Goal: Task Accomplishment & Management: Use online tool/utility

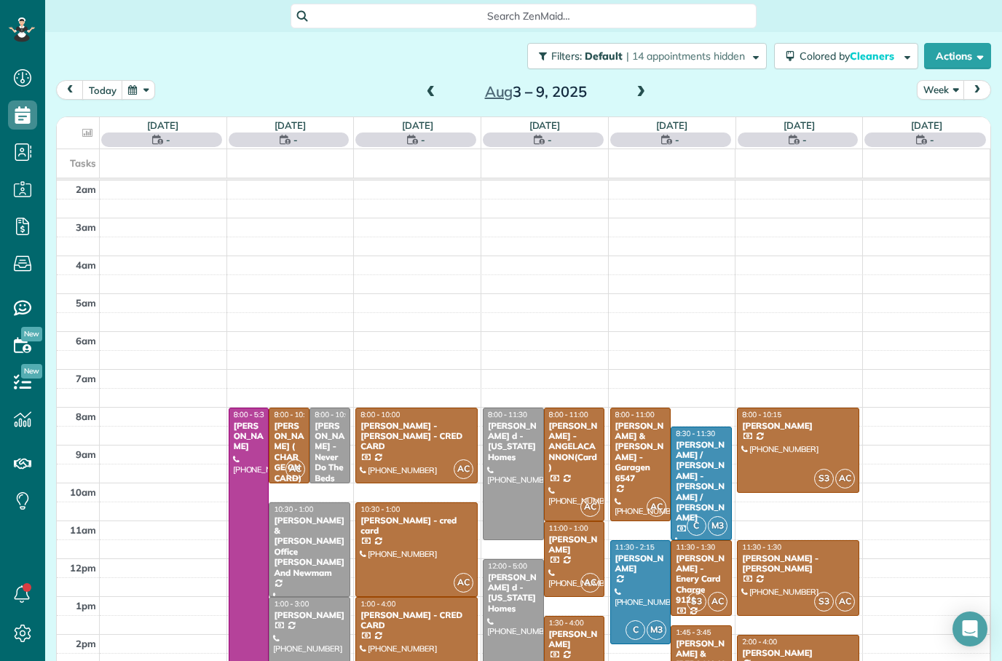
scroll to position [47, 0]
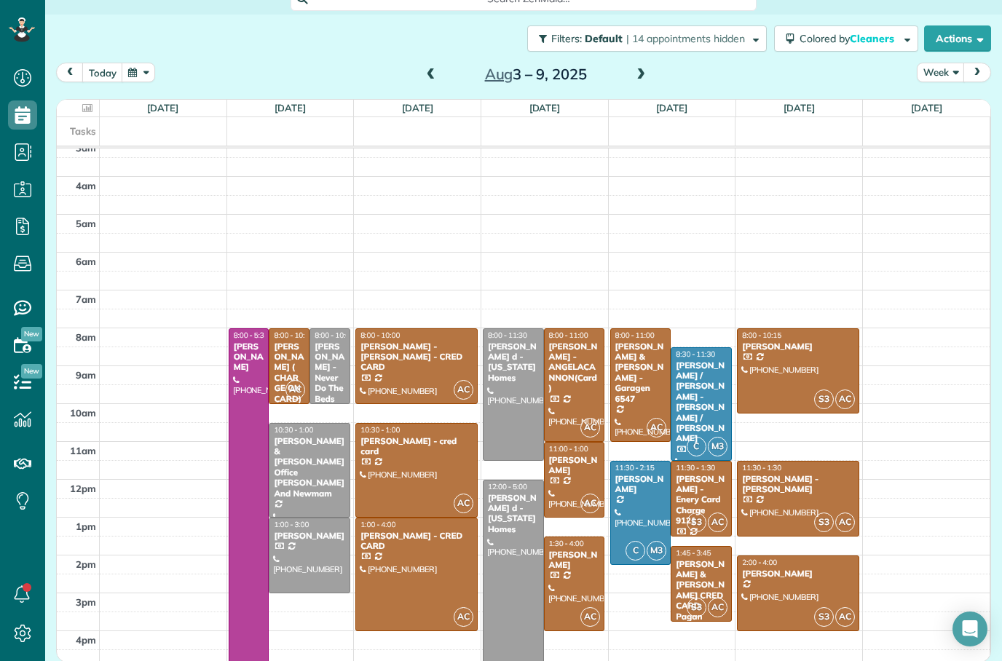
click at [509, 363] on div at bounding box center [513, 394] width 60 height 131
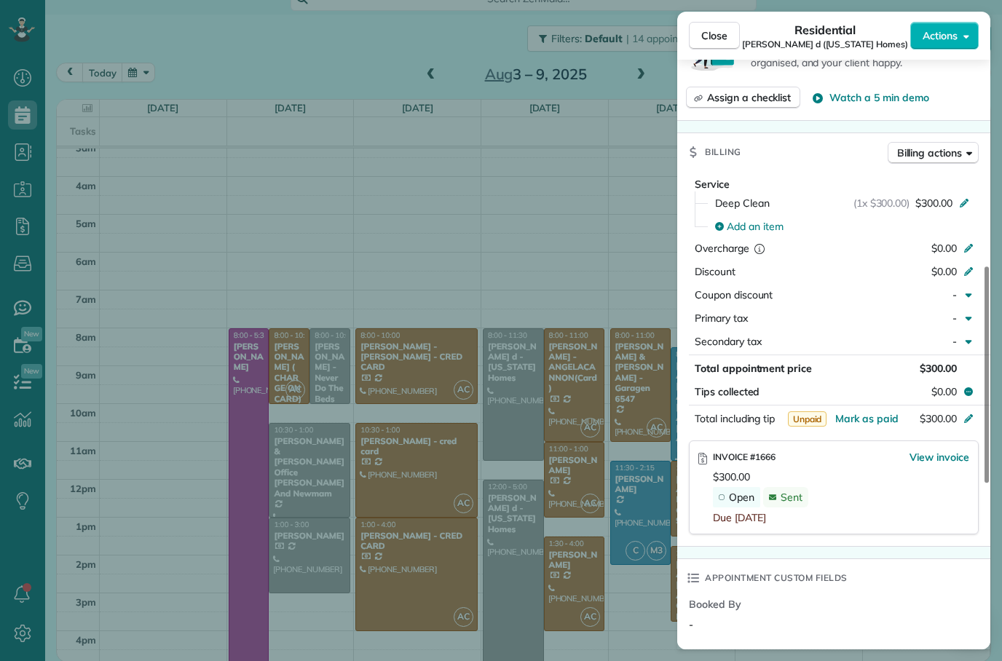
scroll to position [614, 0]
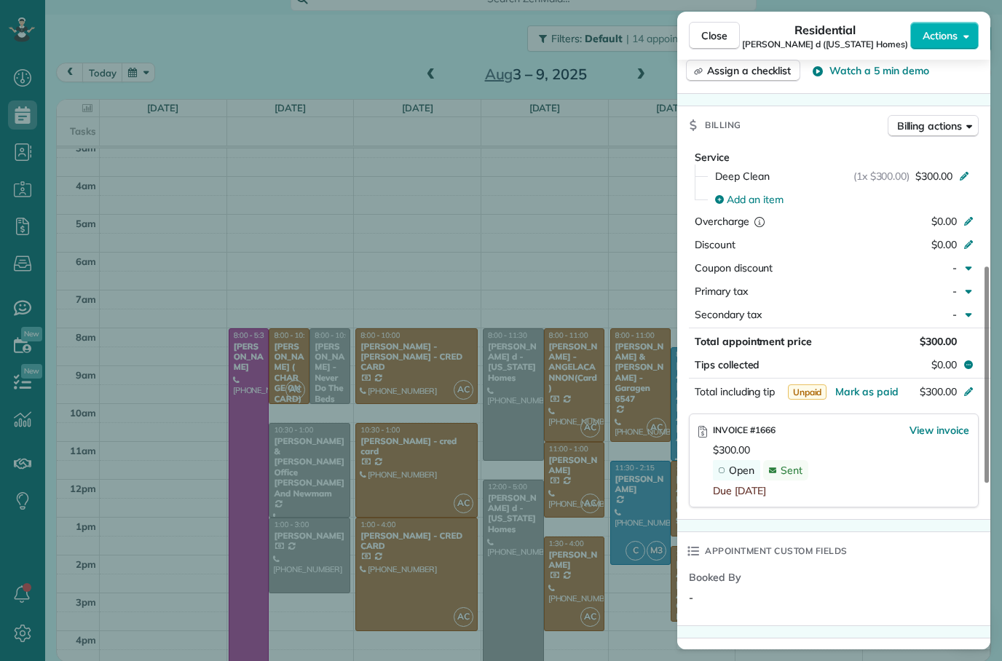
click at [942, 423] on span "View invoice" at bounding box center [939, 430] width 60 height 15
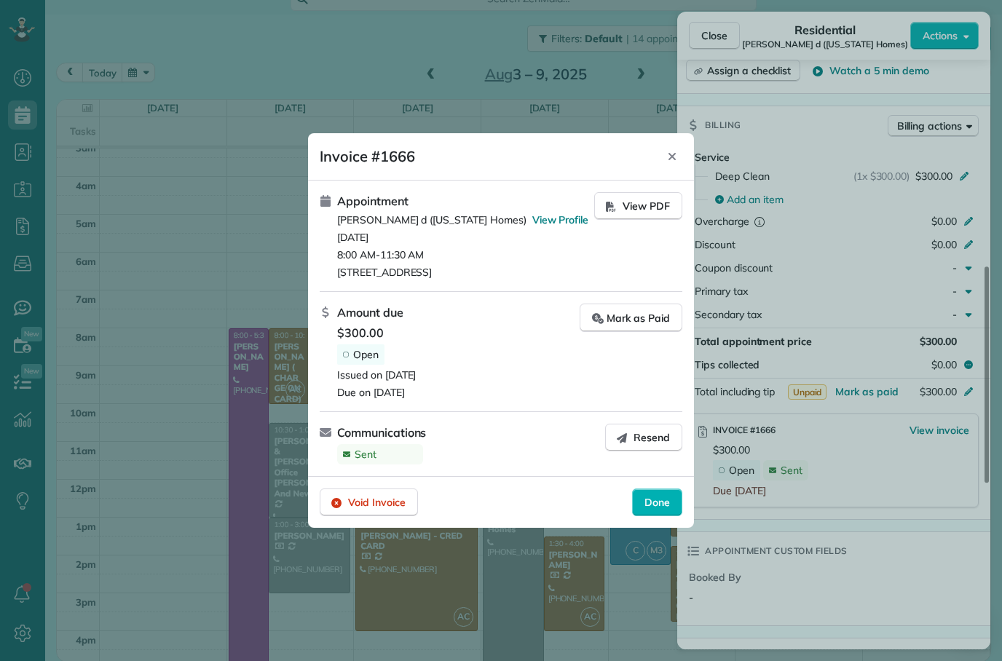
click at [645, 449] on button "Resend" at bounding box center [643, 438] width 77 height 28
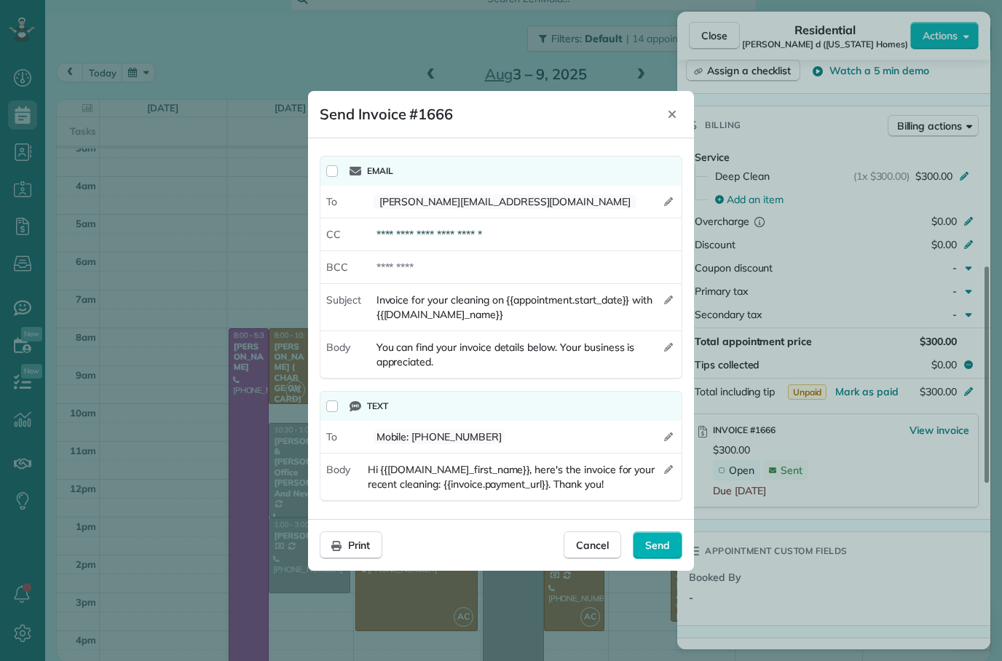
click at [659, 550] on span "Send" at bounding box center [657, 545] width 25 height 15
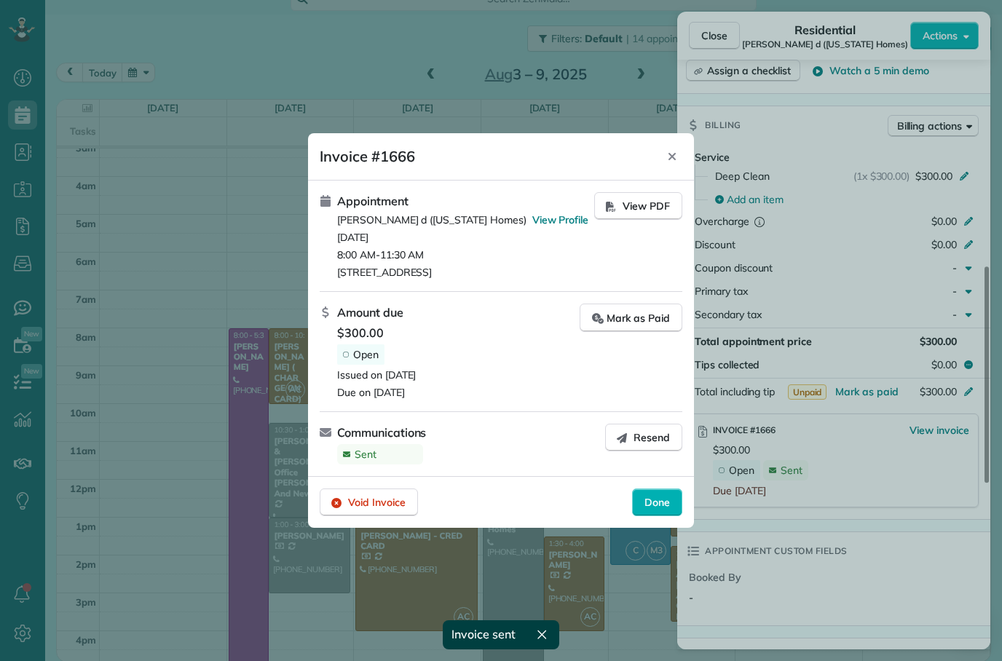
click at [656, 505] on span "Done" at bounding box center [656, 502] width 25 height 15
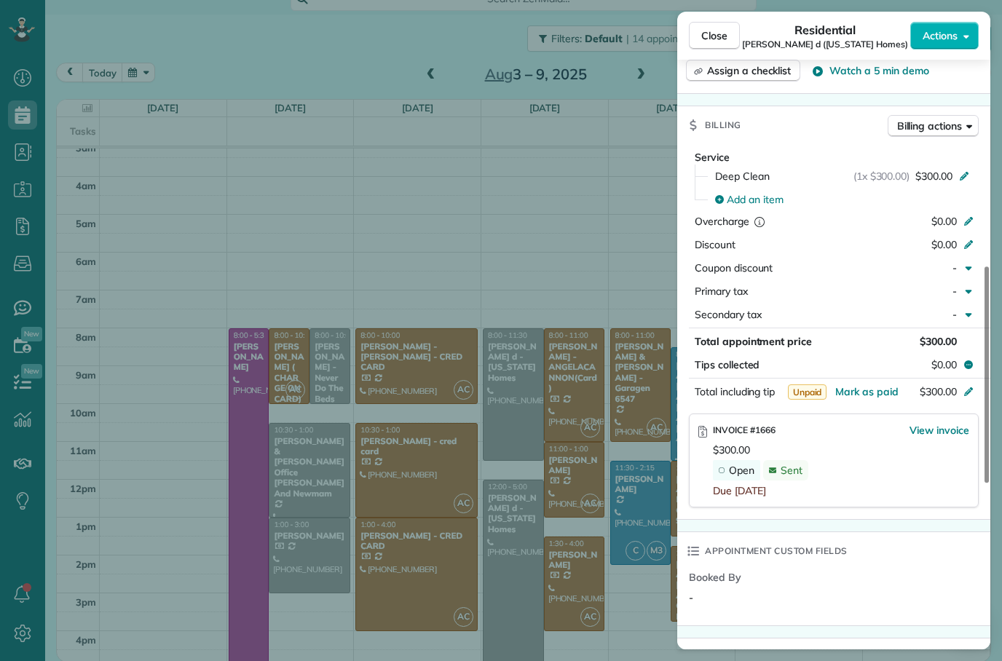
click at [707, 31] on span "Close" at bounding box center [714, 35] width 26 height 15
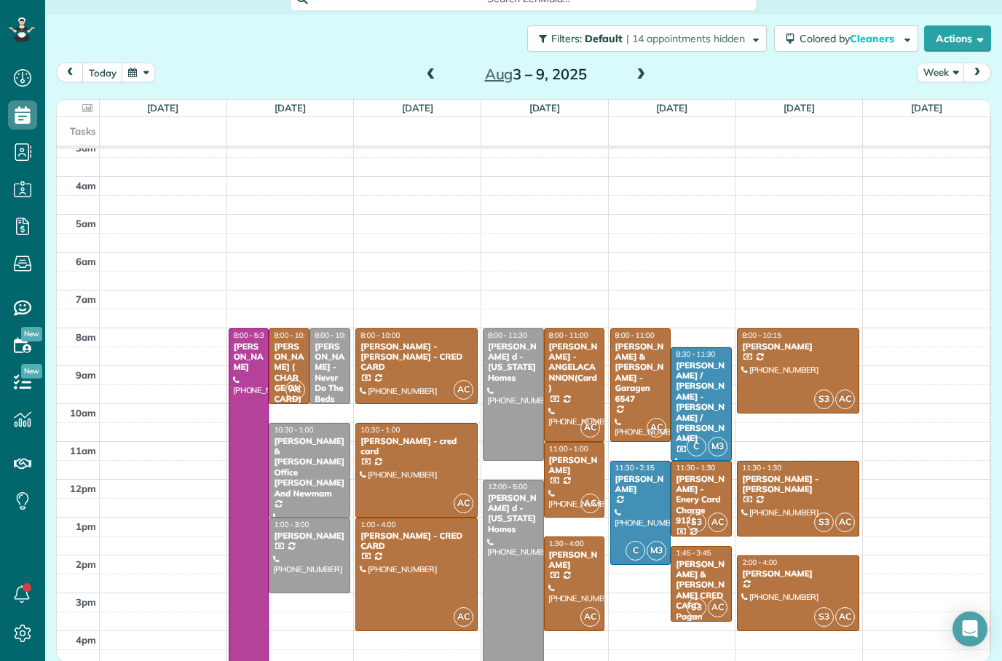
click at [519, 491] on div at bounding box center [513, 574] width 60 height 188
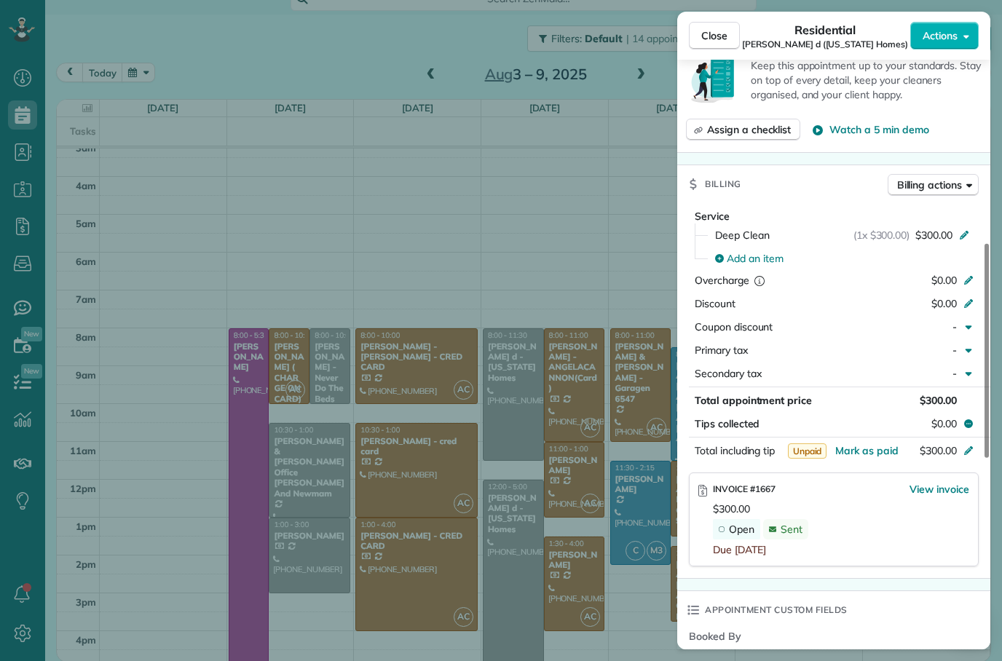
scroll to position [561, 0]
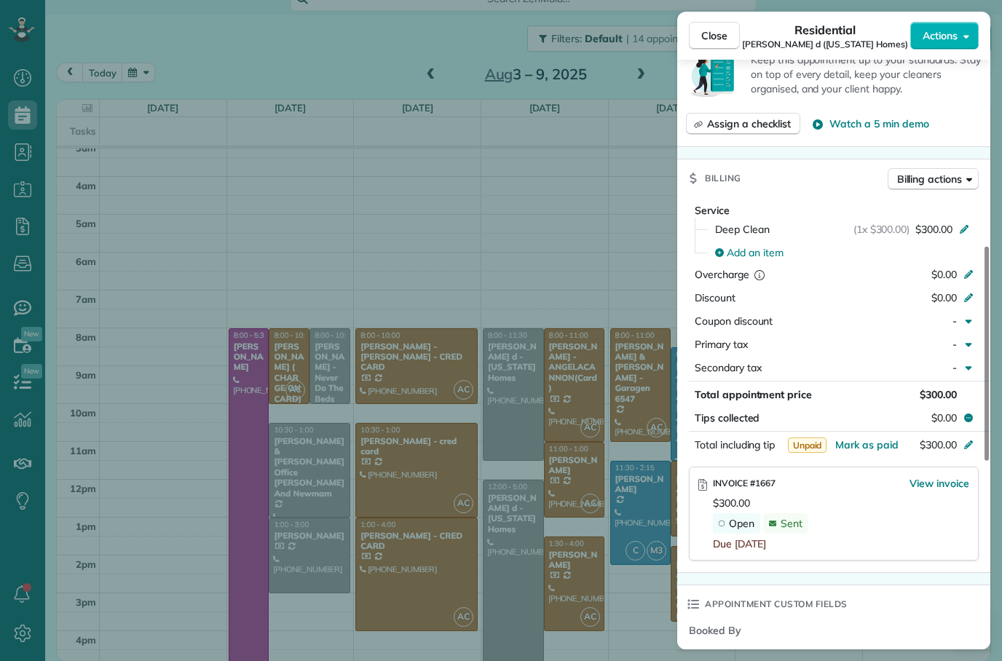
click at [952, 476] on span "View invoice" at bounding box center [939, 483] width 60 height 15
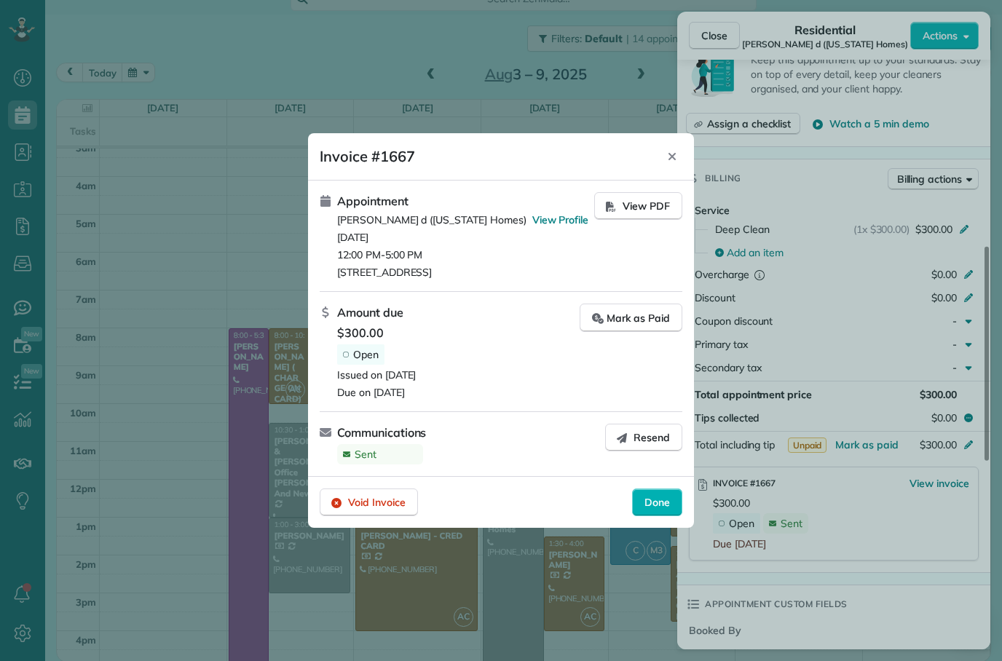
click at [649, 435] on span "Resend" at bounding box center [651, 437] width 36 height 15
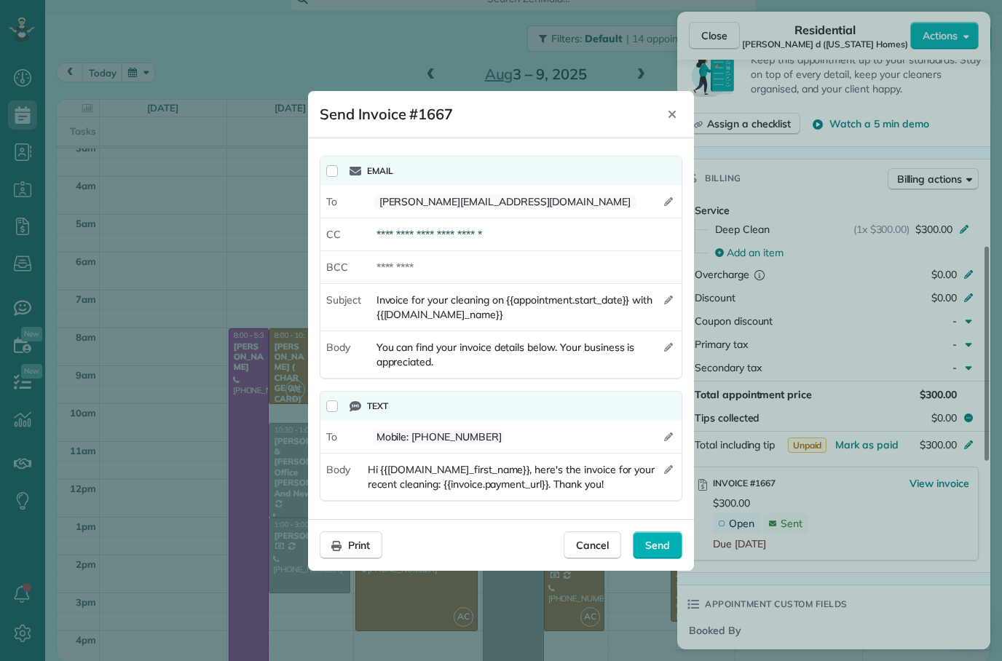
click at [670, 553] on div "Send" at bounding box center [658, 545] width 50 height 28
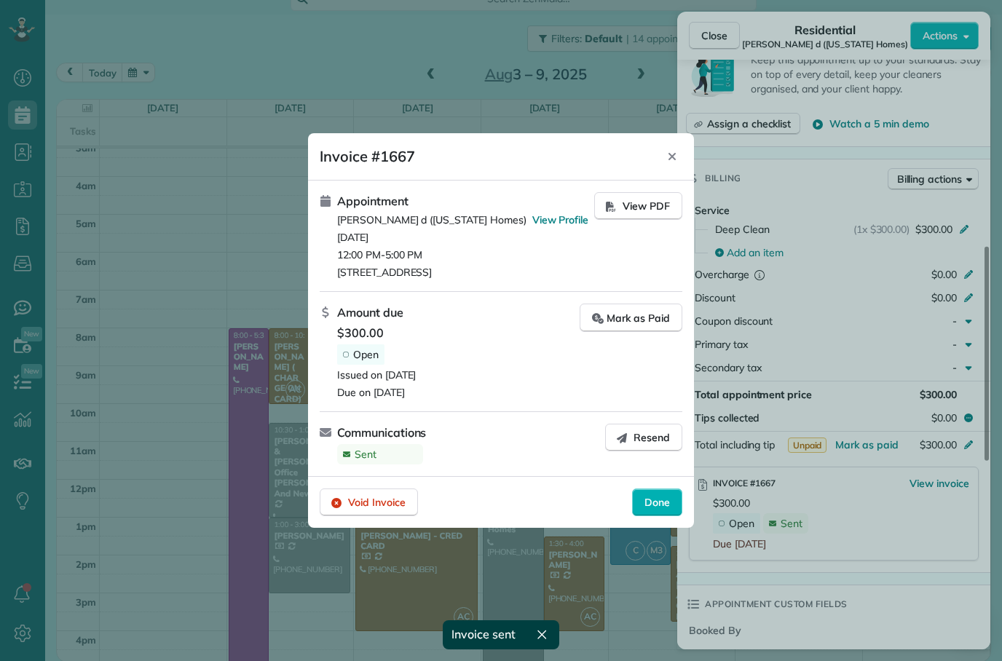
click at [657, 510] on div "Done" at bounding box center [657, 502] width 50 height 28
